Goal: Transaction & Acquisition: Purchase product/service

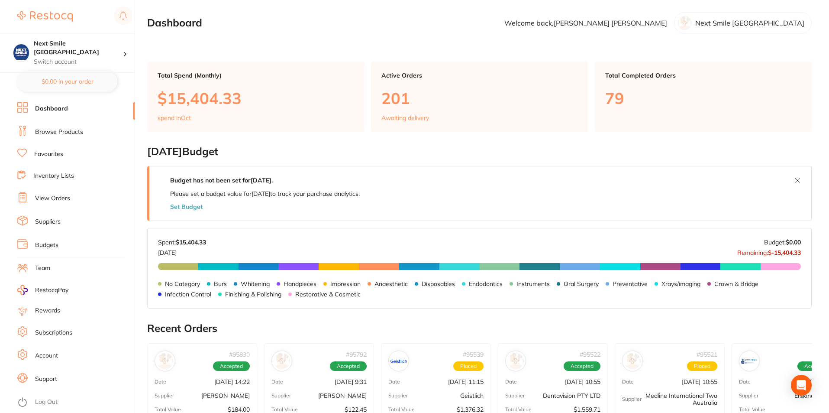
click at [54, 130] on link "Browse Products" at bounding box center [59, 132] width 48 height 9
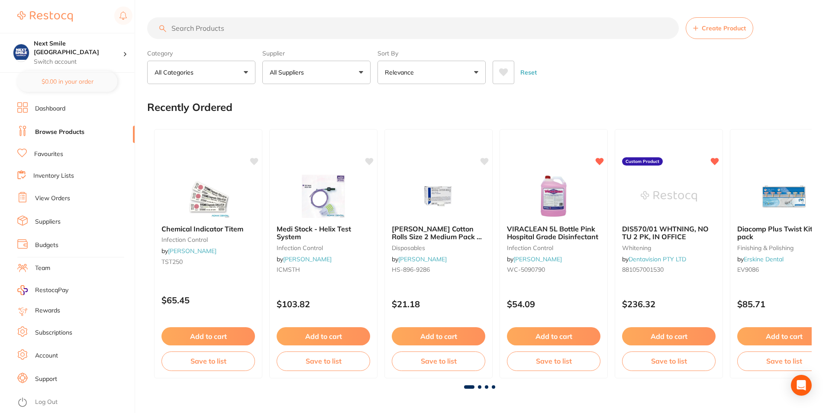
click at [335, 74] on button "All Suppliers" at bounding box center [316, 72] width 108 height 23
type input "dentav"
click at [313, 143] on p "Dentavision PTY LTD" at bounding box center [324, 148] width 61 height 16
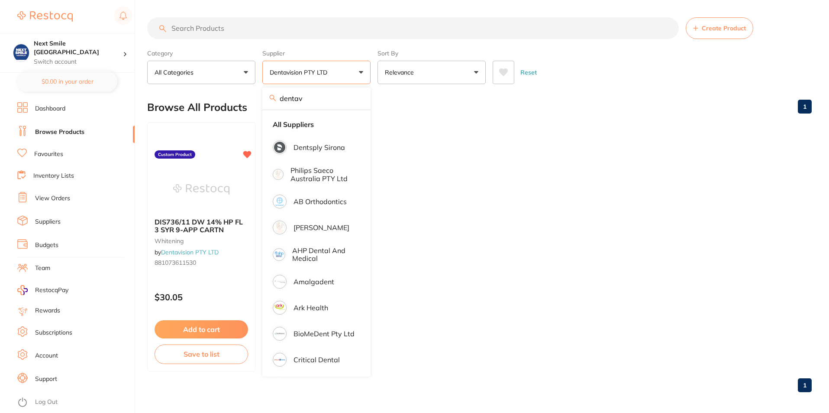
click at [516, 268] on div "Create Product Category All Categories All Categories [MEDICAL_DATA] Clear Cate…" at bounding box center [488, 206] width 682 height 413
click at [357, 97] on input "dentav" at bounding box center [316, 98] width 108 height 22
click at [459, 125] on ul "DIS736/11 DW 14% HP FL 3 SYR 9-APP CARTN [MEDICAL_DATA] by Dentavision PTY LTD …" at bounding box center [479, 246] width 665 height 249
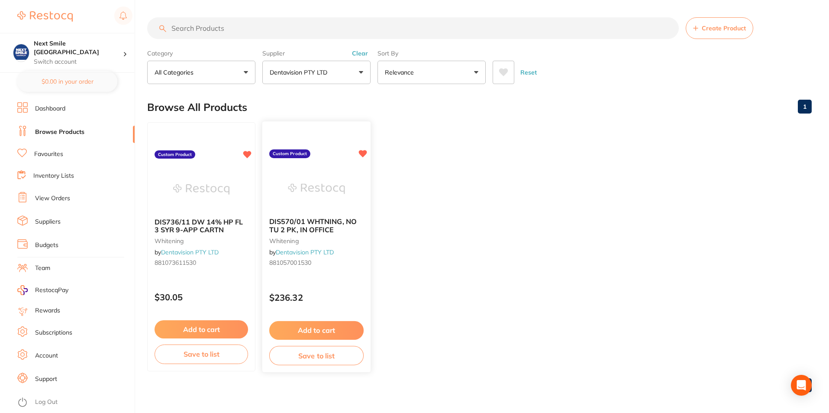
click at [311, 332] on button "Add to cart" at bounding box center [316, 330] width 94 height 19
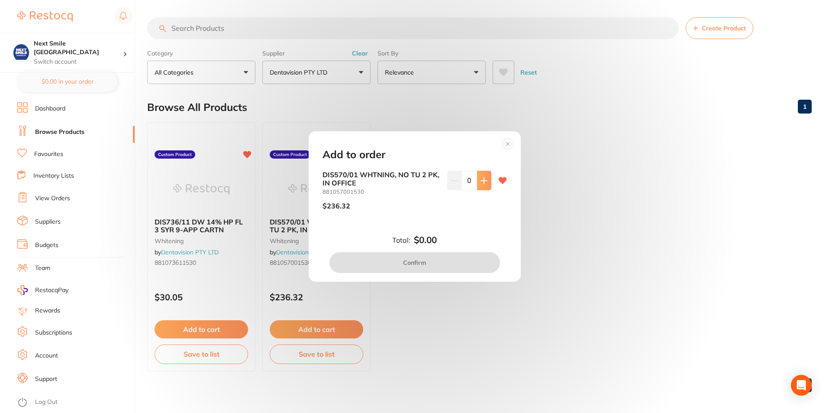
click at [478, 180] on button at bounding box center [484, 180] width 14 height 19
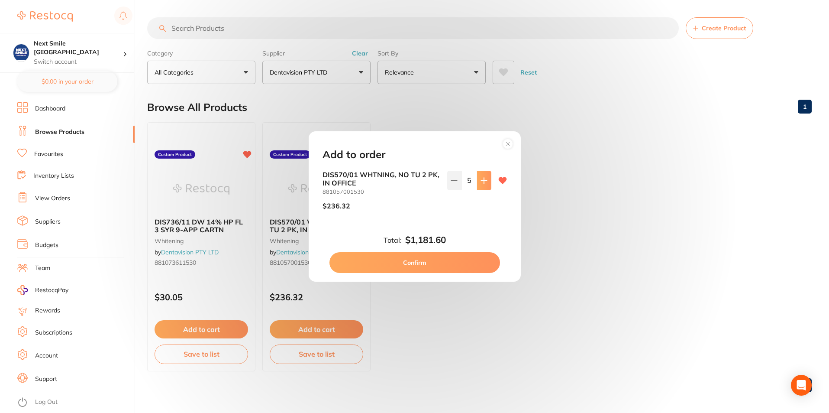
click at [478, 180] on button at bounding box center [484, 180] width 14 height 19
type input "6"
click at [435, 261] on button "Confirm" at bounding box center [415, 262] width 171 height 21
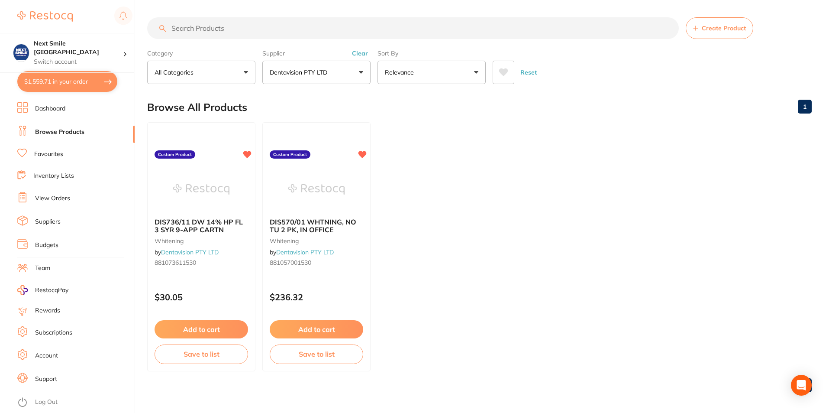
click at [85, 81] on button "$1,559.71 in your order" at bounding box center [67, 81] width 100 height 21
checkbox input "true"
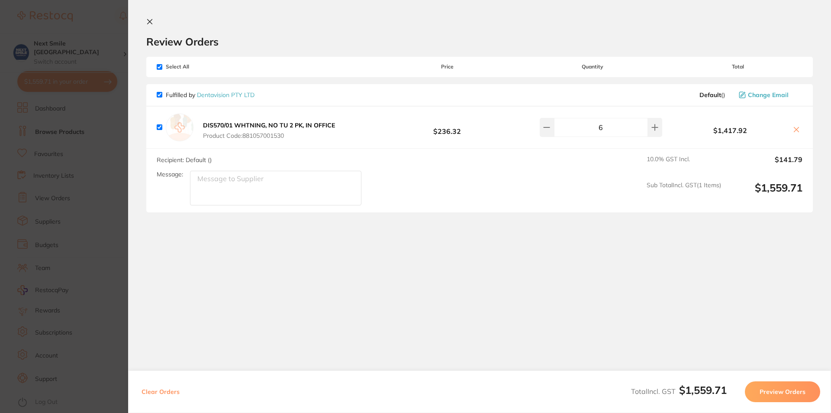
click at [784, 394] on button "Preview Orders" at bounding box center [782, 391] width 75 height 21
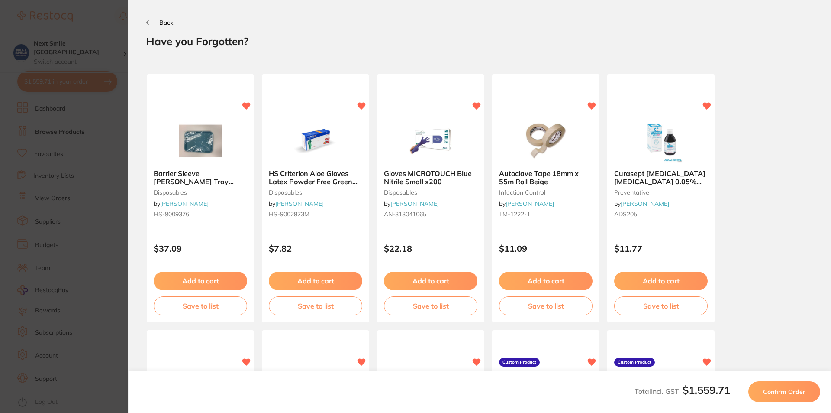
click at [784, 394] on span "Confirm Order" at bounding box center [784, 392] width 42 height 8
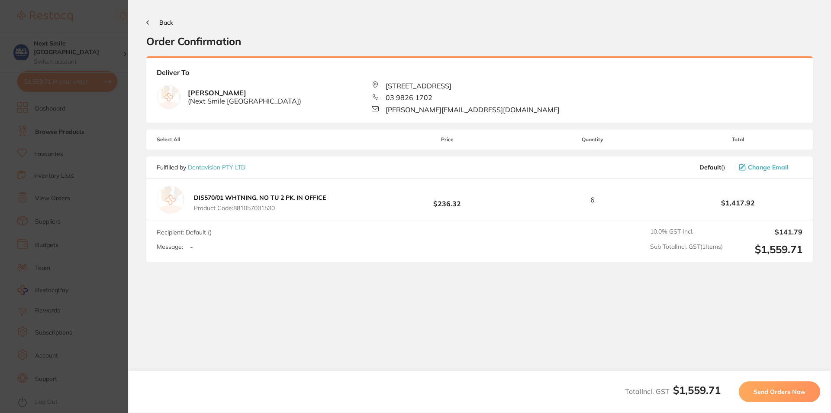
click at [784, 394] on span "Send Orders Now" at bounding box center [780, 392] width 52 height 8
